Goal: Navigation & Orientation: Find specific page/section

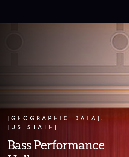
click at [64, 11] on icon at bounding box center [64, 11] width 73 height 9
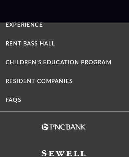
scroll to position [3187, 0]
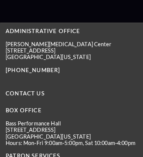
scroll to position [0, 62]
